Goal: Task Accomplishment & Management: Manage account settings

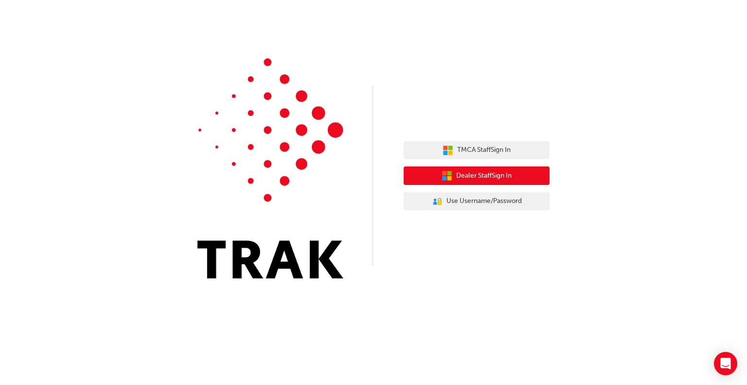
click at [488, 179] on span "Dealer Staff Sign In" at bounding box center [483, 175] width 55 height 11
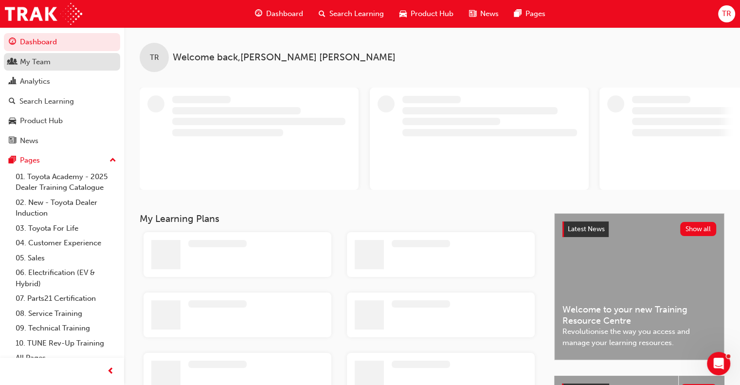
click at [47, 64] on div "My Team" at bounding box center [35, 61] width 31 height 11
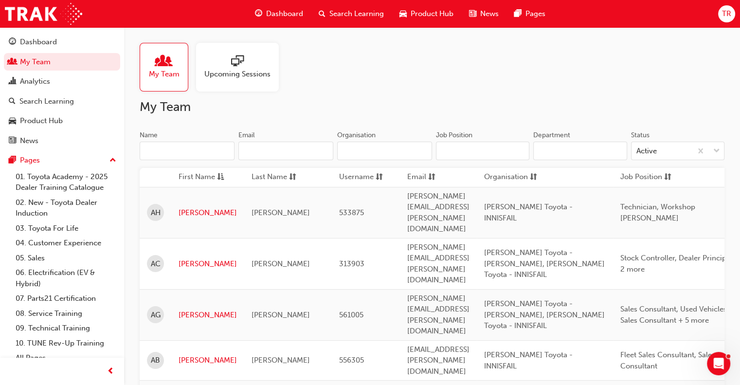
click at [205, 153] on input "Name" at bounding box center [187, 150] width 95 height 18
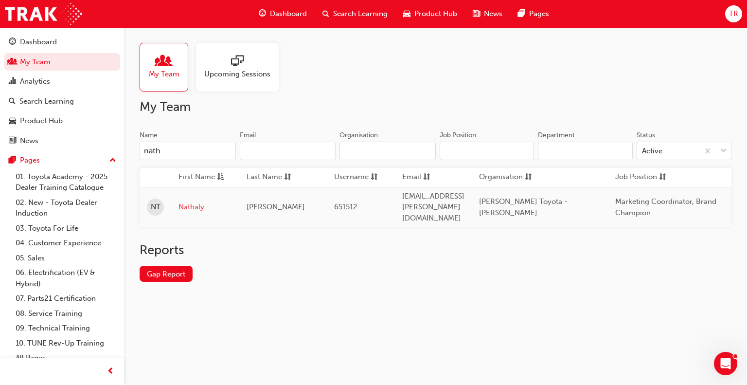
type input "nath"
click at [193, 201] on link "Nathaly" at bounding box center [204, 206] width 53 height 11
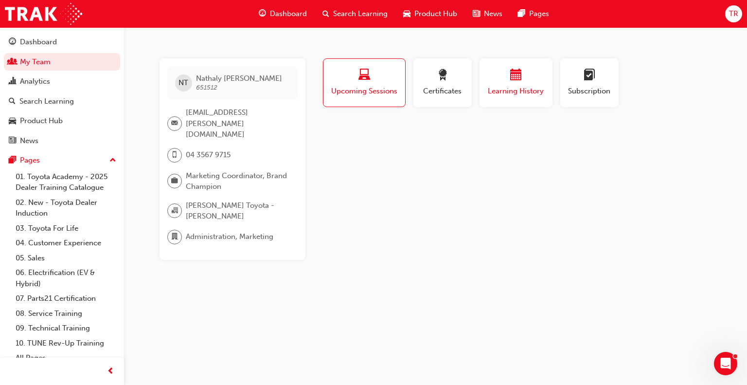
click at [506, 99] on button "Learning History" at bounding box center [515, 82] width 73 height 49
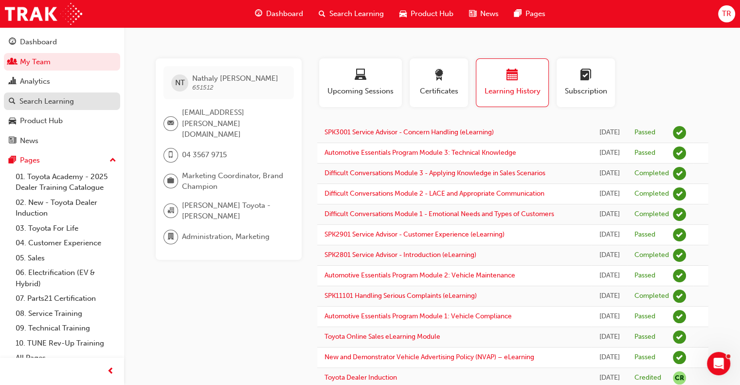
click at [36, 102] on div "Search Learning" at bounding box center [46, 101] width 54 height 11
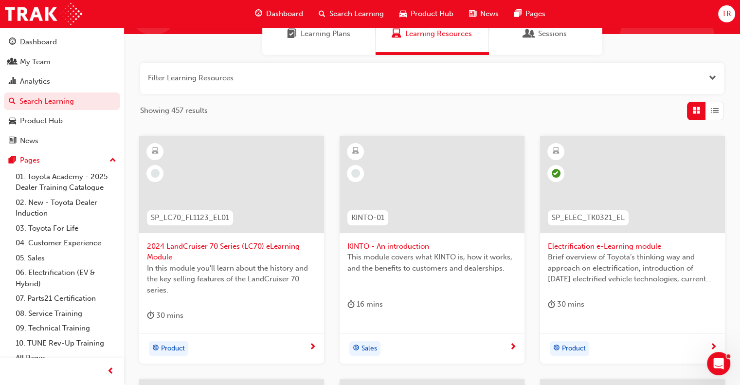
scroll to position [89, 0]
click at [290, 276] on span "In this module you'll learn about the history and the key selling features of t…" at bounding box center [231, 279] width 169 height 33
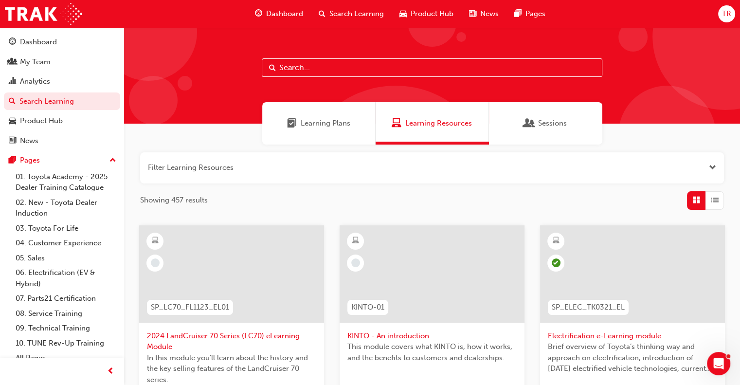
click at [286, 68] on input "text" at bounding box center [432, 67] width 340 height 18
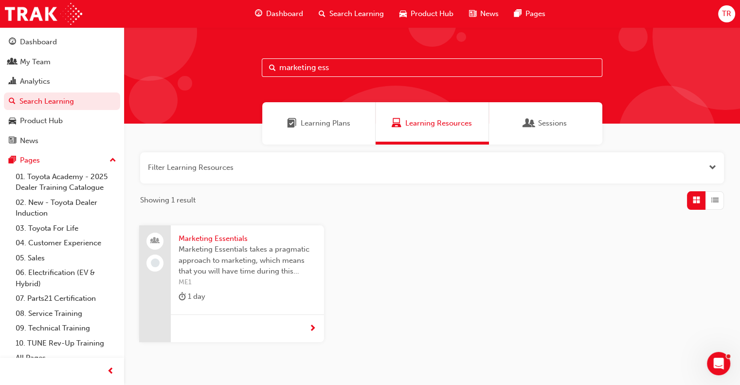
type input "marketing ess"
click at [202, 249] on span "Marketing Essentials takes a pragmatic approach to marketing, which means that …" at bounding box center [247, 260] width 138 height 33
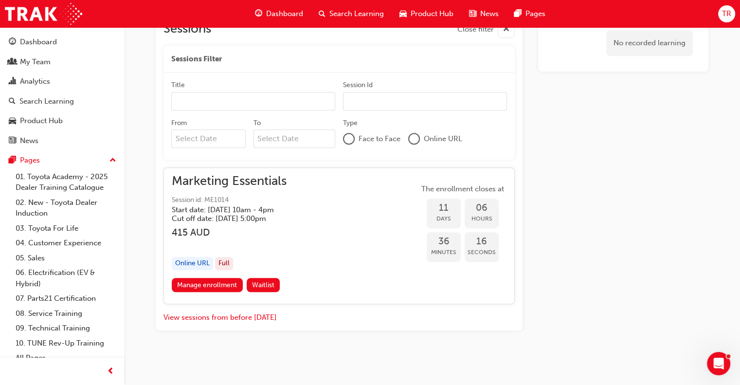
scroll to position [694, 0]
click at [215, 284] on link "Manage enrollment" at bounding box center [207, 285] width 71 height 14
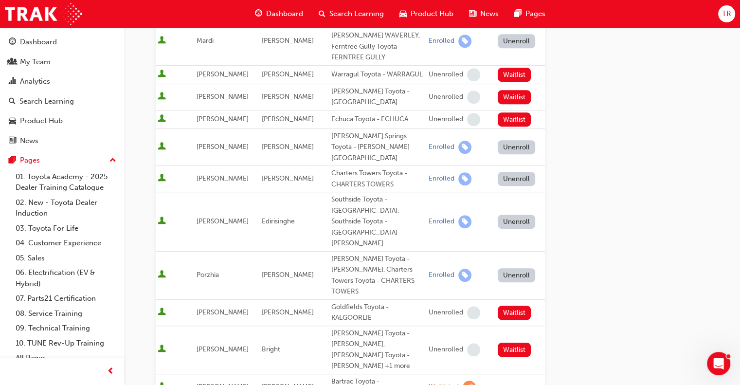
scroll to position [621, 0]
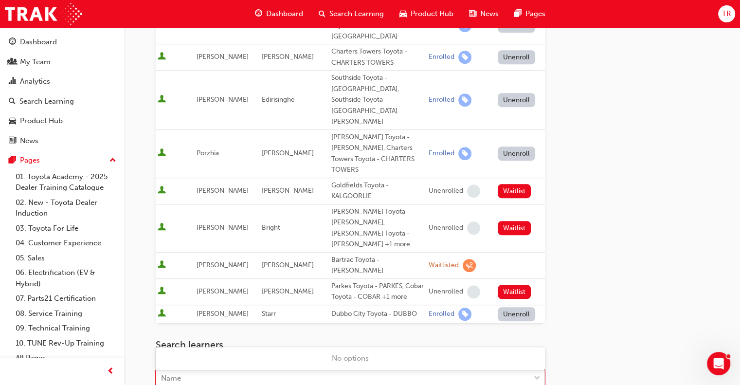
click at [210, 370] on div "Name" at bounding box center [342, 378] width 373 height 17
type input "nathaly"
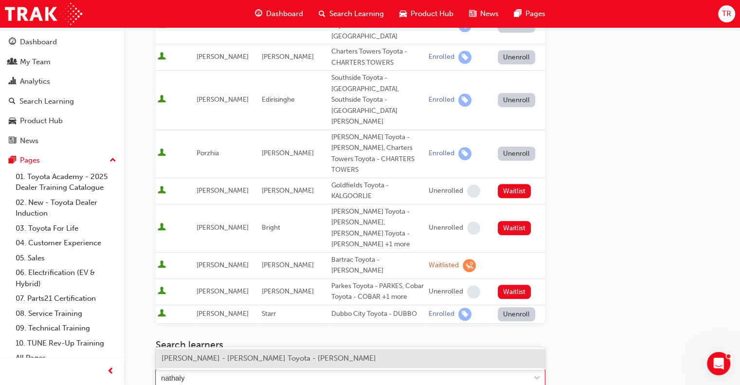
click at [197, 359] on span "[PERSON_NAME] - [PERSON_NAME] Toyota - [PERSON_NAME]" at bounding box center [268, 358] width 214 height 9
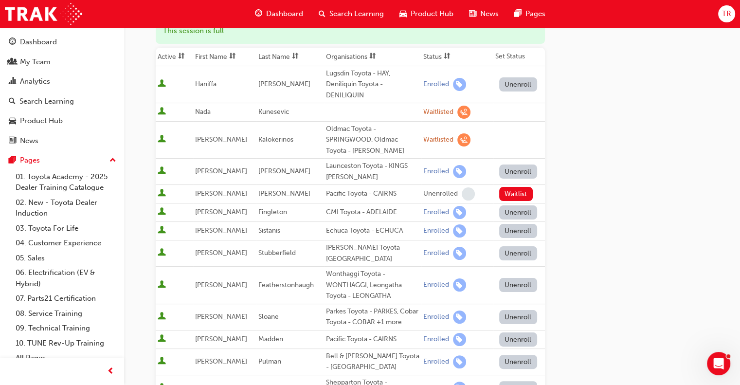
scroll to position [0, 0]
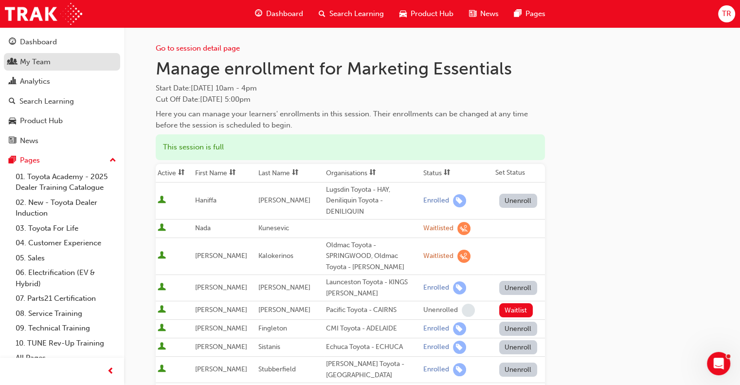
click at [44, 60] on div "My Team" at bounding box center [35, 61] width 31 height 11
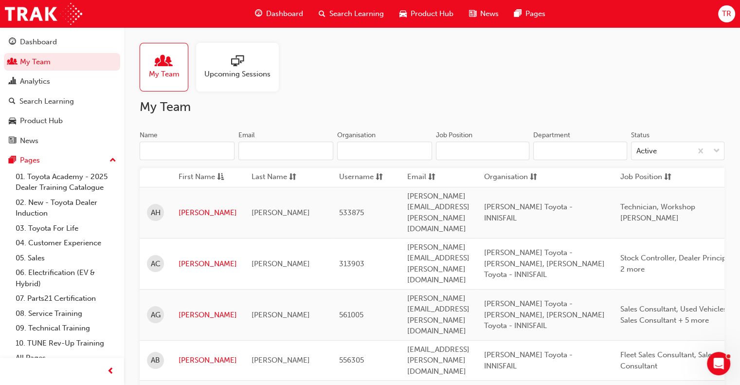
click at [213, 138] on div "Name" at bounding box center [187, 136] width 95 height 12
click at [213, 141] on input "Name" at bounding box center [187, 150] width 95 height 18
click at [204, 147] on input "Name" at bounding box center [187, 150] width 95 height 18
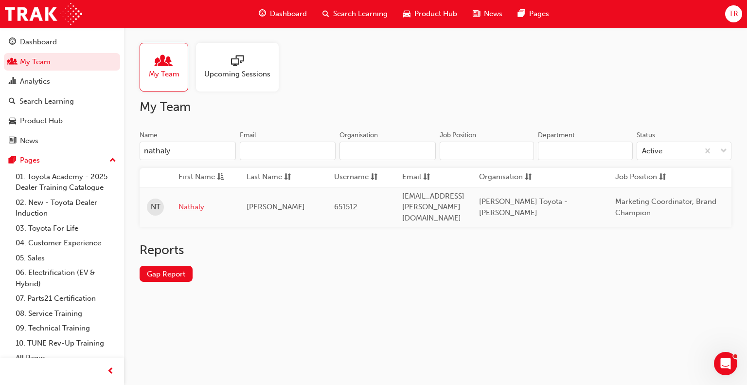
type input "nathaly"
click at [195, 201] on link "Nathaly" at bounding box center [204, 206] width 53 height 11
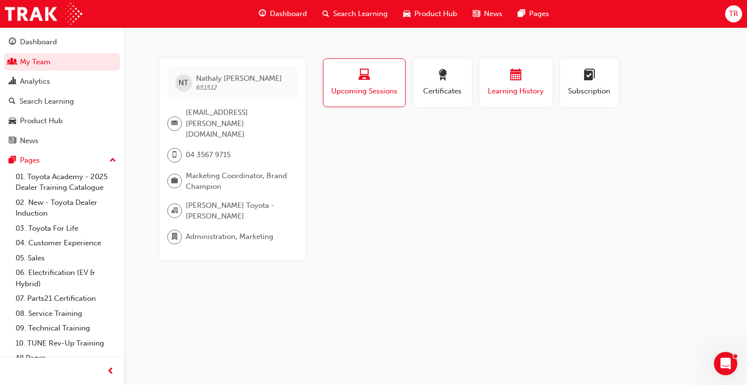
click at [520, 84] on div "Learning History" at bounding box center [516, 83] width 58 height 28
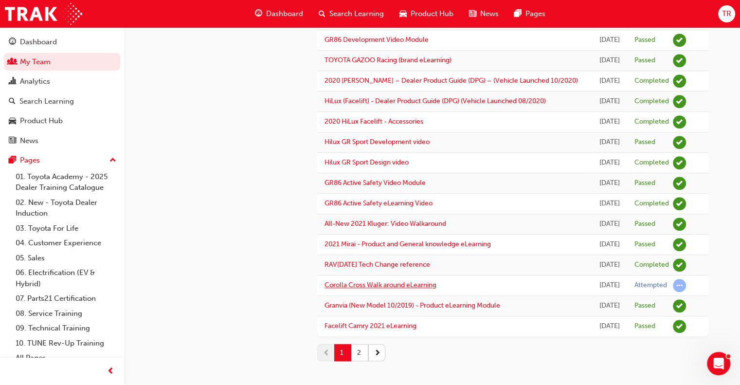
scroll to position [854, 0]
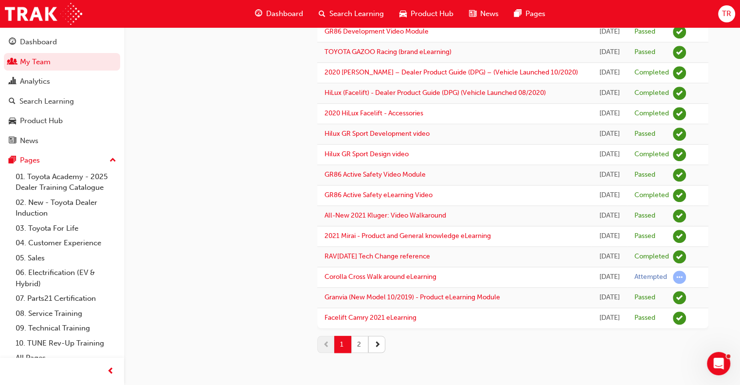
click at [359, 347] on button "2" at bounding box center [359, 344] width 17 height 17
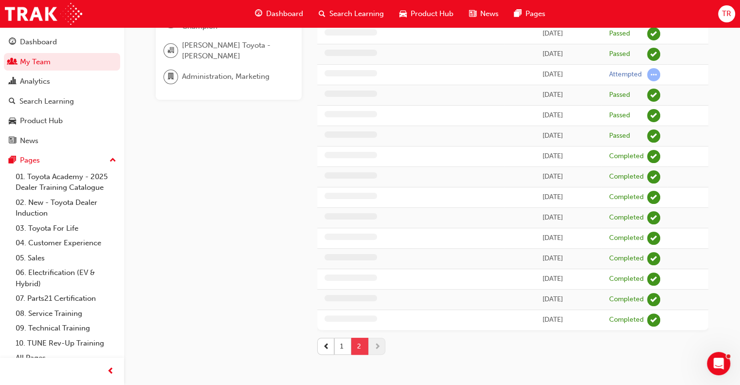
scroll to position [195, 0]
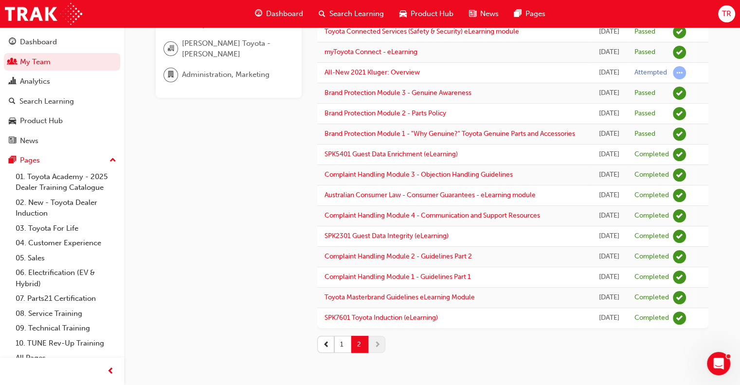
drag, startPoint x: 367, startPoint y: 274, endPoint x: 278, endPoint y: 182, distance: 127.9
click at [278, 182] on div "NT [PERSON_NAME] 651512 [EMAIL_ADDRESS][PERSON_NAME][DOMAIN_NAME] 04 3567 9715 …" at bounding box center [236, 128] width 161 height 464
click at [341, 353] on button "1" at bounding box center [342, 344] width 17 height 17
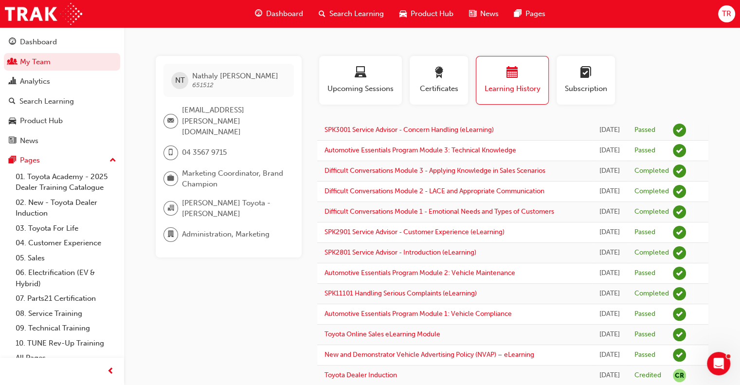
scroll to position [0, 0]
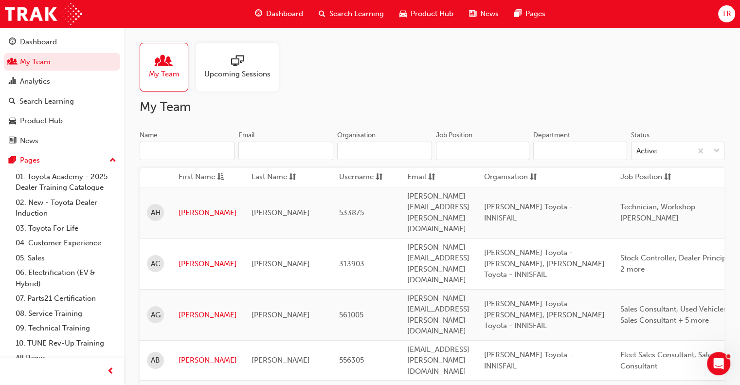
click at [178, 150] on input "Name" at bounding box center [187, 150] width 95 height 18
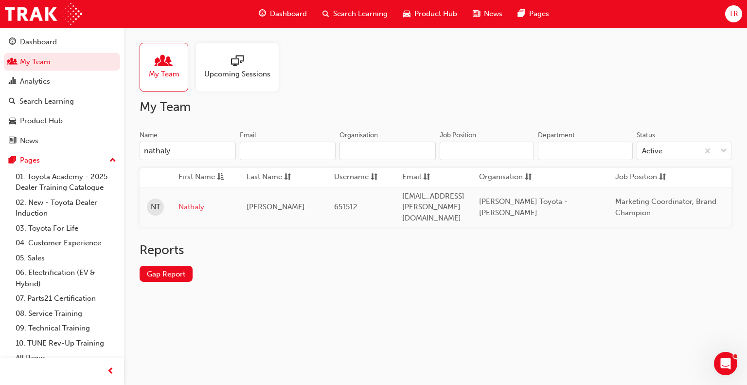
type input "nathaly"
click at [196, 201] on link "Nathaly" at bounding box center [204, 206] width 53 height 11
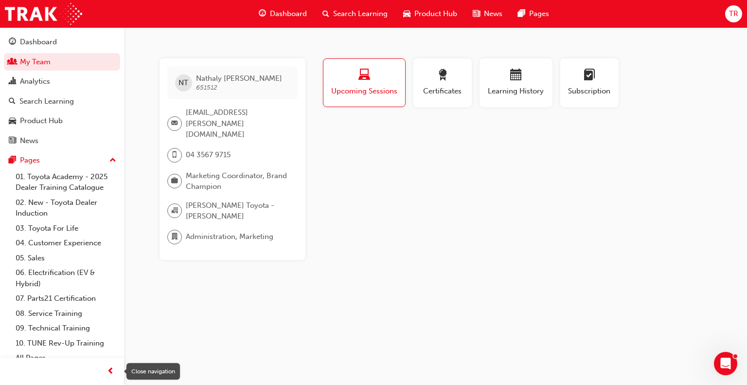
click at [111, 366] on span "prev-icon" at bounding box center [110, 371] width 7 height 12
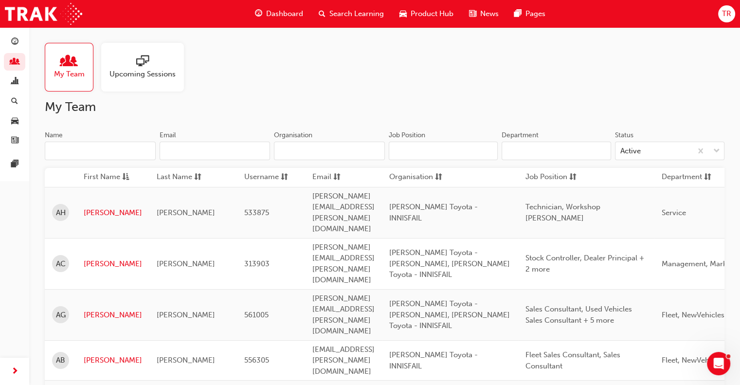
click at [105, 155] on input "Name" at bounding box center [100, 150] width 111 height 18
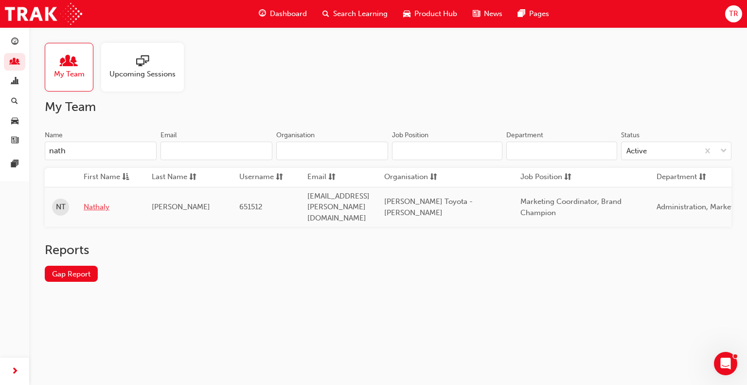
type input "nath"
click at [108, 201] on link "Nathaly" at bounding box center [110, 206] width 53 height 11
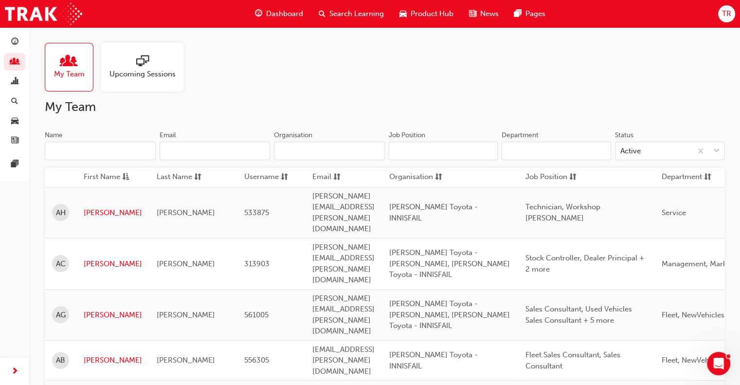
click at [120, 153] on input "Name" at bounding box center [100, 150] width 111 height 18
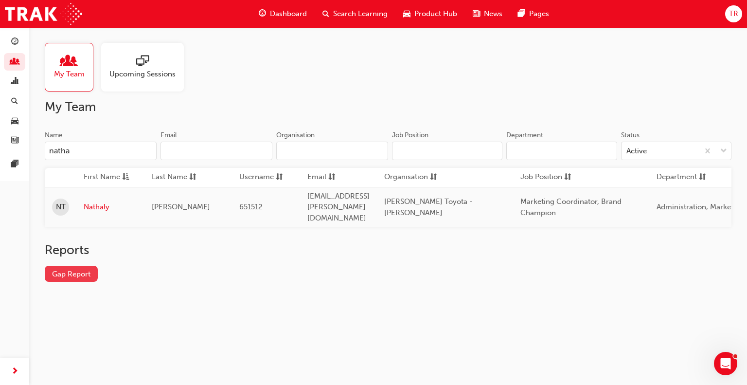
type input "natha"
click at [76, 265] on link "Gap Report" at bounding box center [71, 273] width 53 height 16
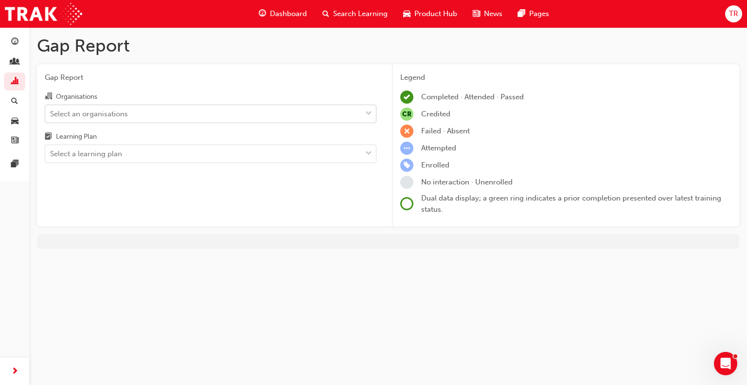
click at [110, 116] on div "Select an organisations" at bounding box center [89, 113] width 78 height 11
click at [51, 116] on input "Organisations Select an organisations" at bounding box center [50, 113] width 1 height 8
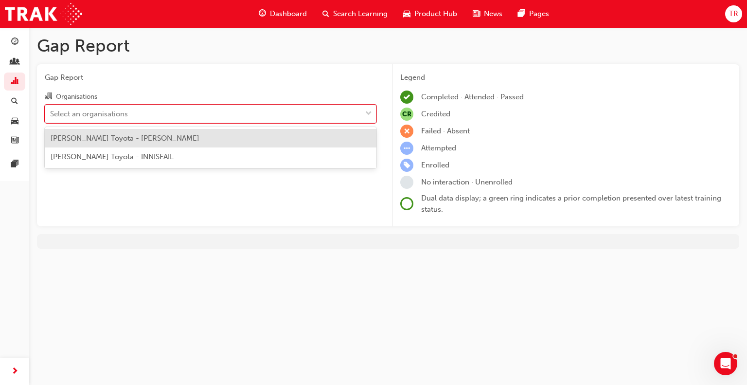
click at [113, 134] on span "[PERSON_NAME] Toyota - [PERSON_NAME]" at bounding box center [125, 138] width 149 height 9
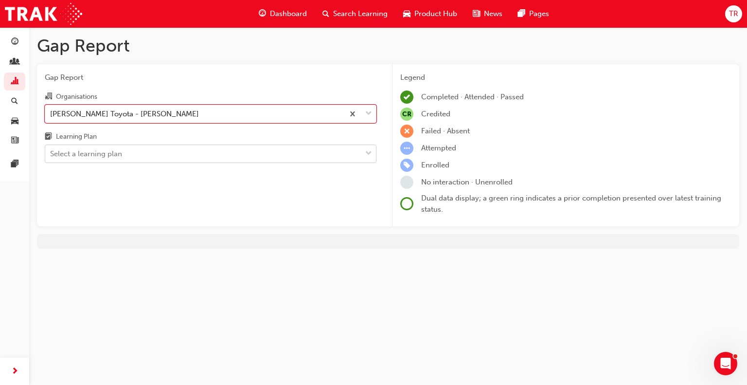
click at [98, 155] on div "Select a learning plan" at bounding box center [86, 153] width 72 height 11
click at [51, 155] on input "Learning Plan Select a learning plan" at bounding box center [50, 153] width 1 height 8
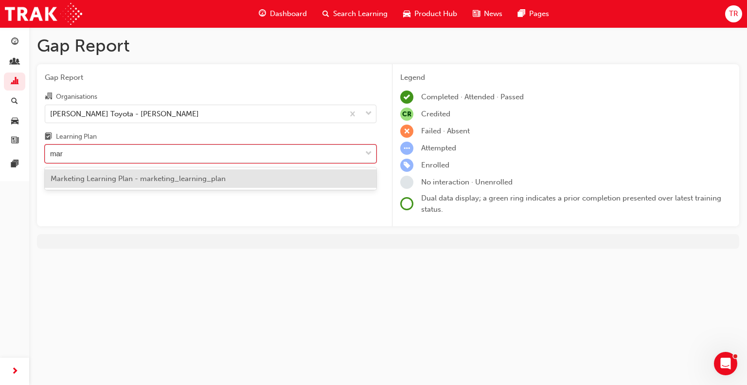
type input "mark"
click at [104, 178] on span "Marketing Learning Plan - marketing_learning_plan" at bounding box center [138, 178] width 175 height 9
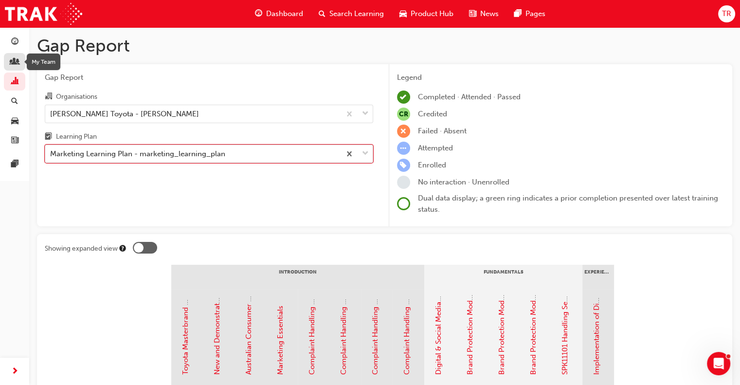
click at [18, 63] on div "button" at bounding box center [15, 62] width 12 height 12
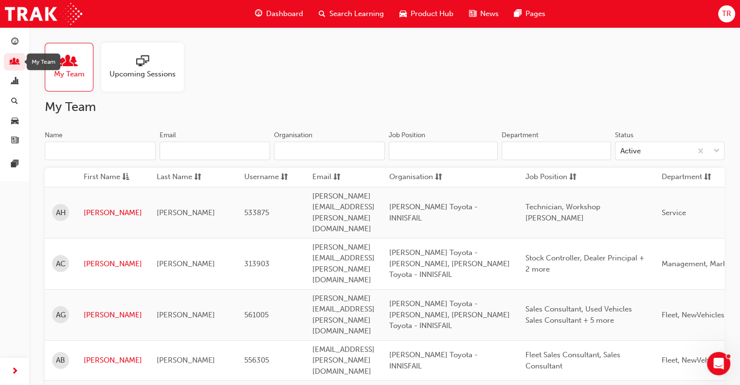
click at [103, 147] on input "Name" at bounding box center [100, 150] width 111 height 18
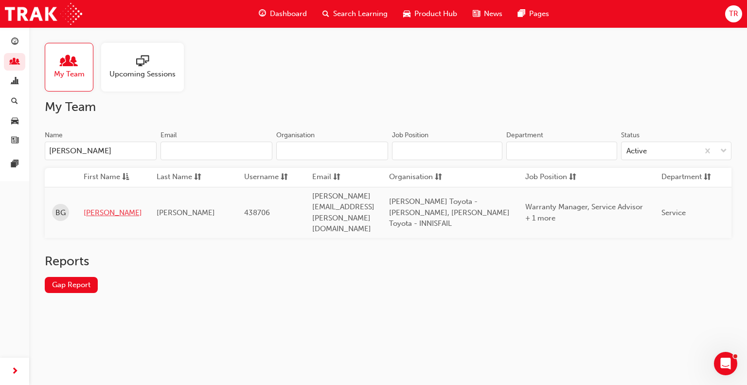
type input "[PERSON_NAME]"
click at [93, 207] on link "[PERSON_NAME]" at bounding box center [113, 212] width 58 height 11
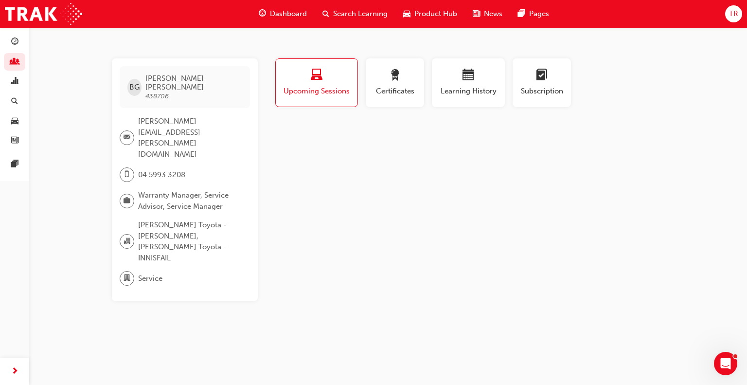
click at [332, 82] on div "button" at bounding box center [316, 76] width 67 height 15
click at [315, 87] on span "Upcoming Sessions" at bounding box center [316, 91] width 67 height 11
click at [15, 43] on span "guage-icon" at bounding box center [14, 42] width 7 height 9
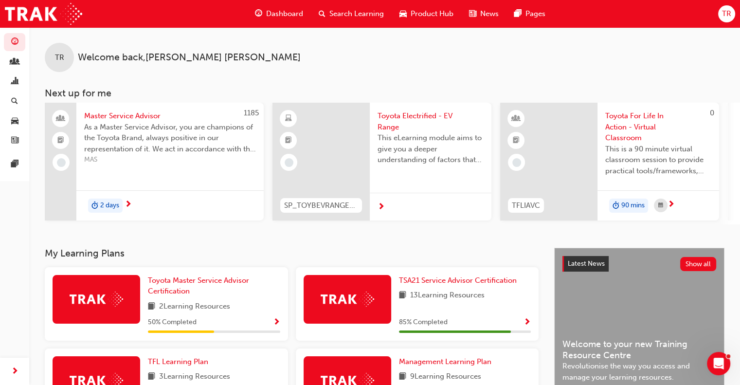
click at [342, 13] on span "Search Learning" at bounding box center [356, 13] width 54 height 11
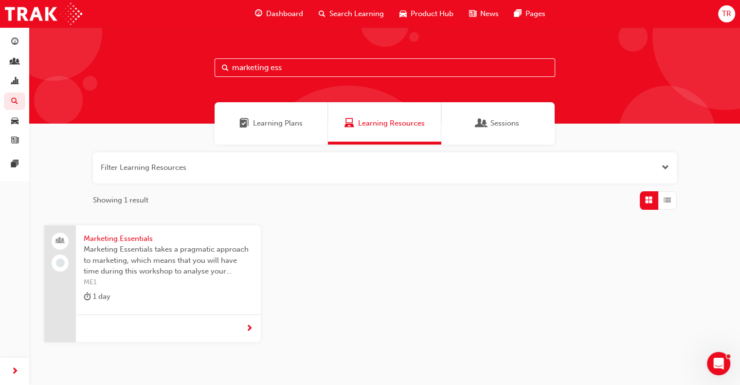
drag, startPoint x: 311, startPoint y: 64, endPoint x: 192, endPoint y: 63, distance: 119.6
click at [192, 63] on div "marketing ess" at bounding box center [384, 75] width 710 height 96
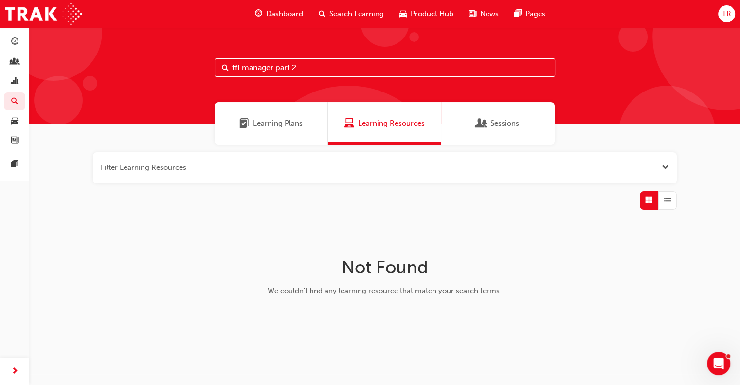
drag, startPoint x: 274, startPoint y: 70, endPoint x: 139, endPoint y: 64, distance: 135.8
click at [139, 64] on div "tfl manager part 2" at bounding box center [384, 75] width 710 height 96
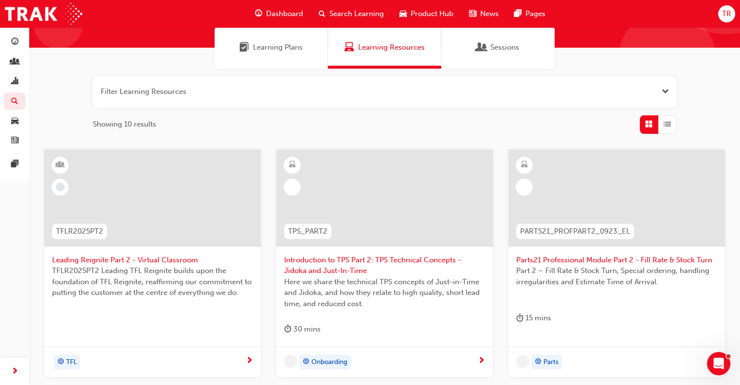
scroll to position [90, 0]
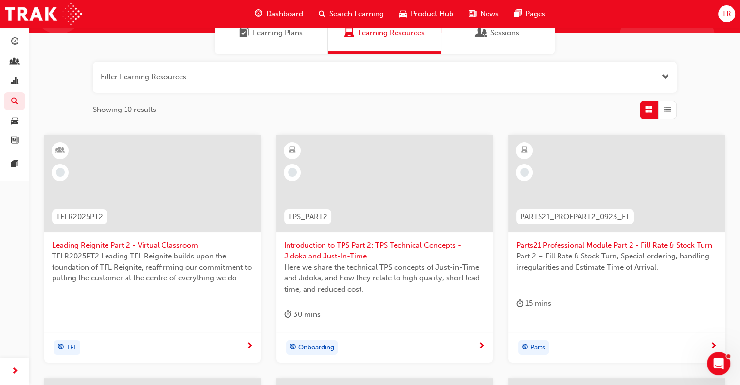
type input "part 2"
click at [156, 252] on span "TFLR2025PT2 Leading TFL Reignite builds upon the foundation of TFL Reignite, re…" at bounding box center [152, 266] width 201 height 33
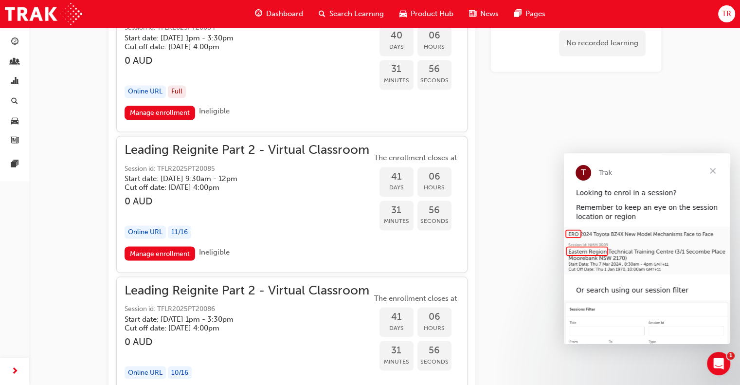
scroll to position [5415, 0]
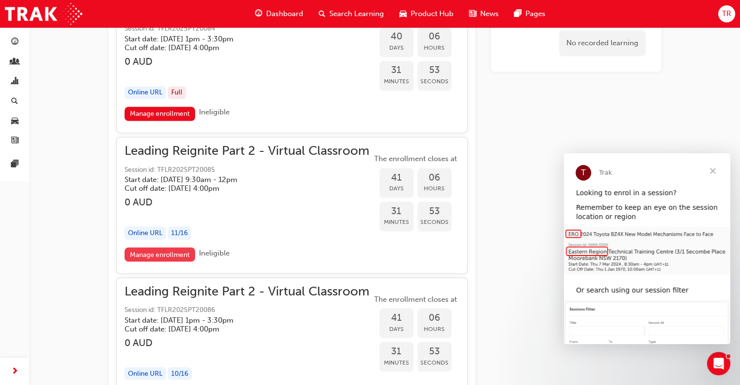
click at [161, 247] on link "Manage enrollment" at bounding box center [159, 254] width 71 height 14
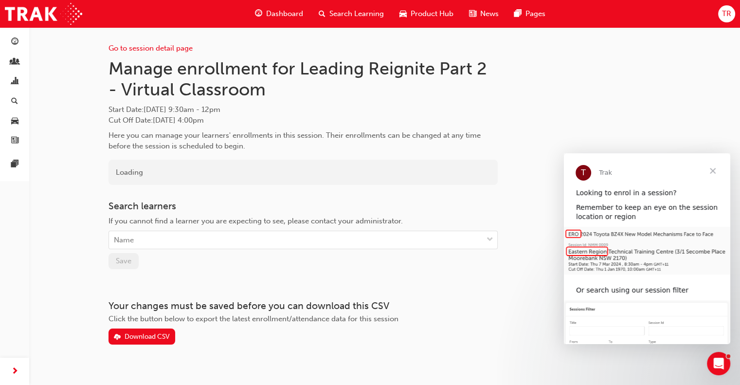
click at [713, 172] on span "Close" at bounding box center [712, 170] width 35 height 35
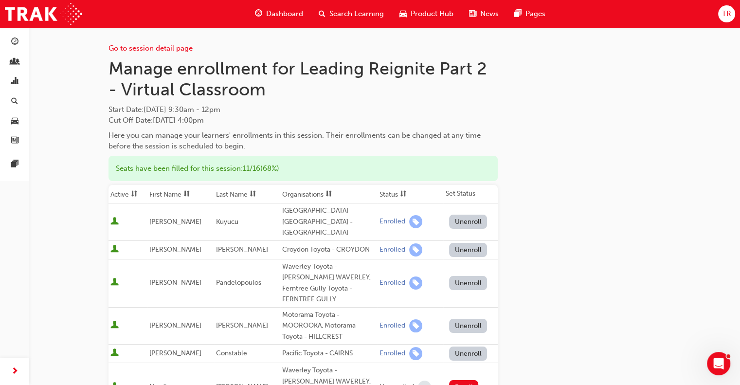
click at [341, 94] on h1 "Manage enrollment for Leading Reignite Part 2 - Virtual Classroom" at bounding box center [302, 79] width 389 height 42
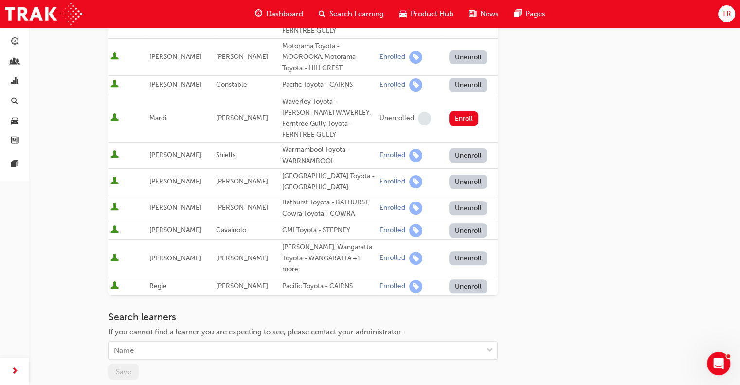
scroll to position [270, 0]
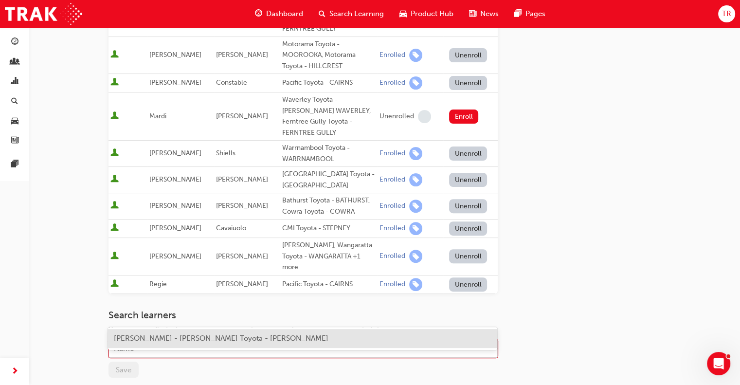
click at [153, 340] on div "Name" at bounding box center [295, 348] width 373 height 17
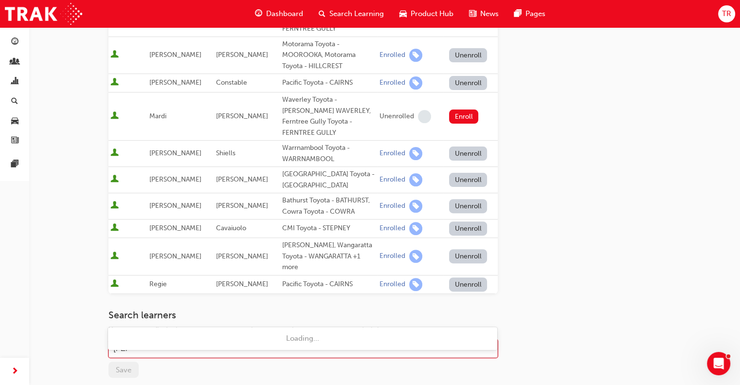
type input "[PERSON_NAME]"
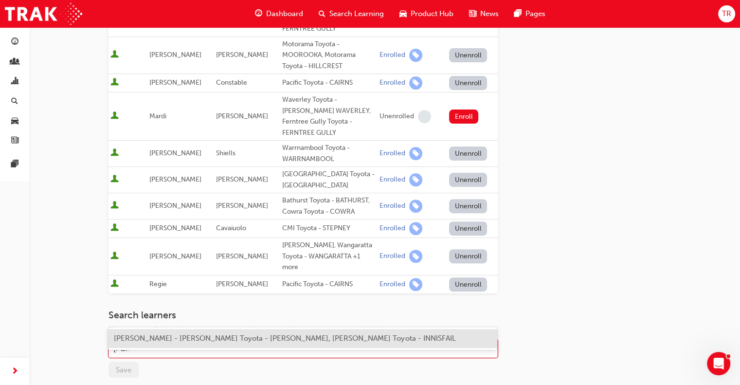
click at [152, 336] on span "[PERSON_NAME] - [PERSON_NAME] Toyota - [PERSON_NAME], [PERSON_NAME] Toyota - IN…" at bounding box center [284, 338] width 341 height 9
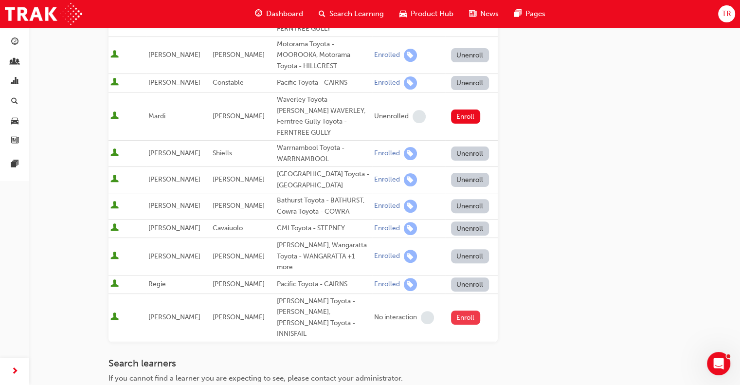
click at [465, 310] on button "Enroll" at bounding box center [465, 317] width 29 height 14
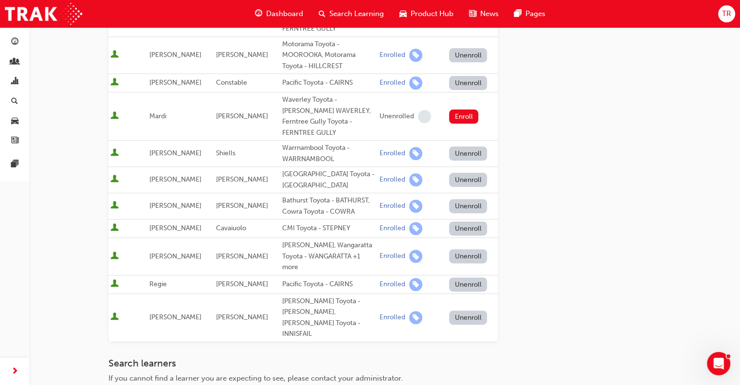
scroll to position [0, 0]
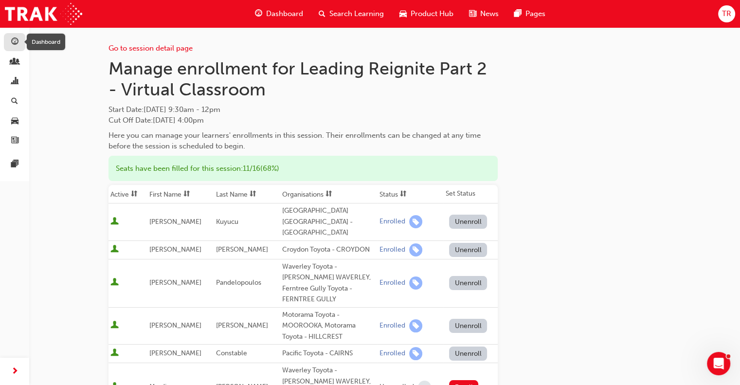
click at [15, 42] on span "guage-icon" at bounding box center [14, 42] width 7 height 9
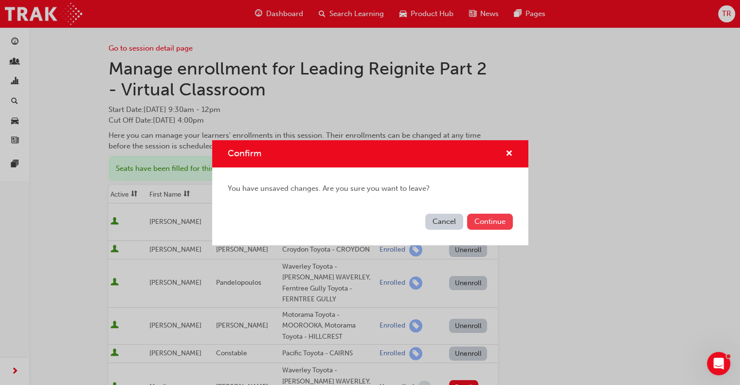
click at [478, 218] on button "Continue" at bounding box center [490, 221] width 46 height 16
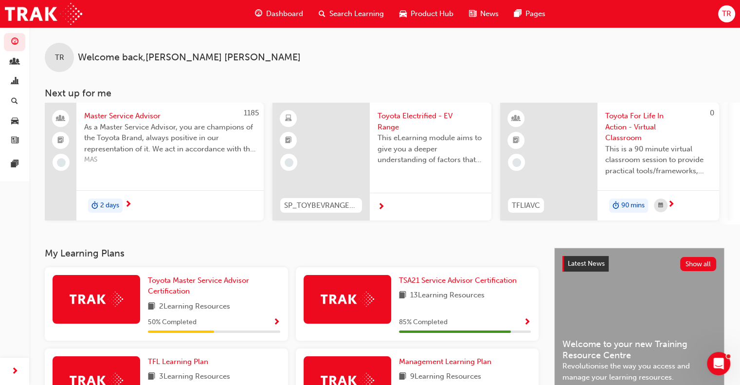
click at [282, 12] on span "Dashboard" at bounding box center [284, 13] width 37 height 11
click at [405, 242] on div "TR Welcome back , [PERSON_NAME] Next up for me 1185 Master Service Advisor As a…" at bounding box center [384, 137] width 710 height 220
click at [337, 14] on span "Search Learning" at bounding box center [356, 13] width 54 height 11
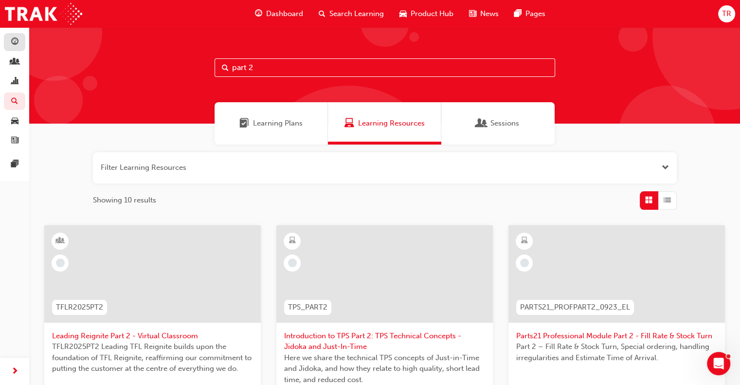
click at [21, 41] on link "button" at bounding box center [14, 42] width 21 height 18
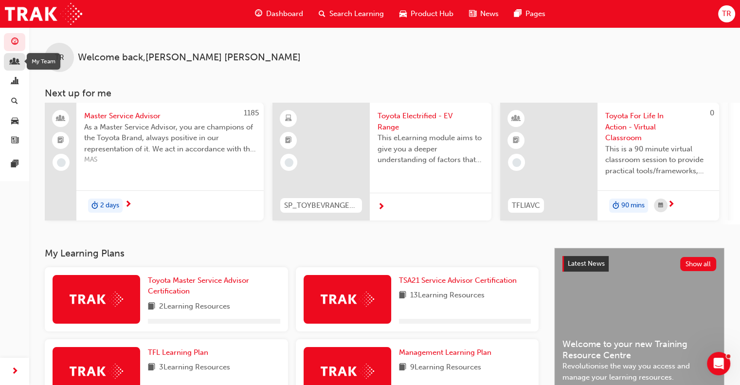
click at [18, 62] on span "people-icon" at bounding box center [14, 62] width 7 height 9
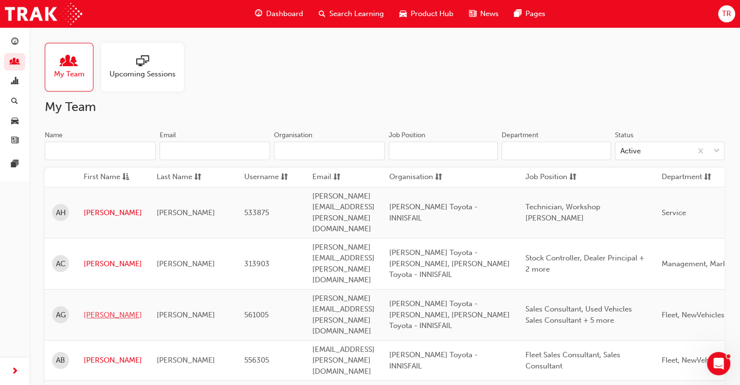
click at [100, 309] on link "[PERSON_NAME]" at bounding box center [113, 314] width 58 height 11
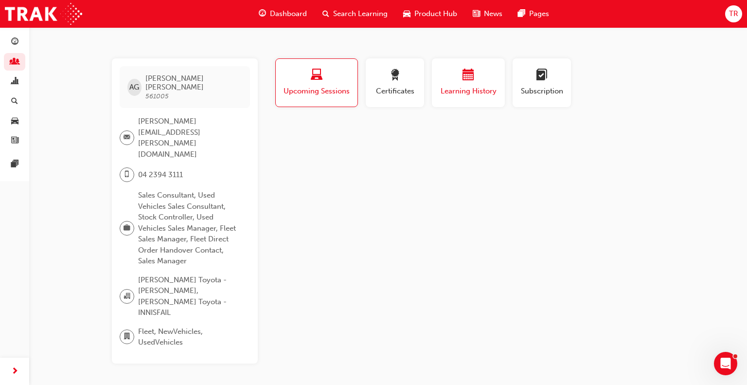
click at [469, 80] on span "calendar-icon" at bounding box center [468, 75] width 12 height 13
